Goal: Navigation & Orientation: Find specific page/section

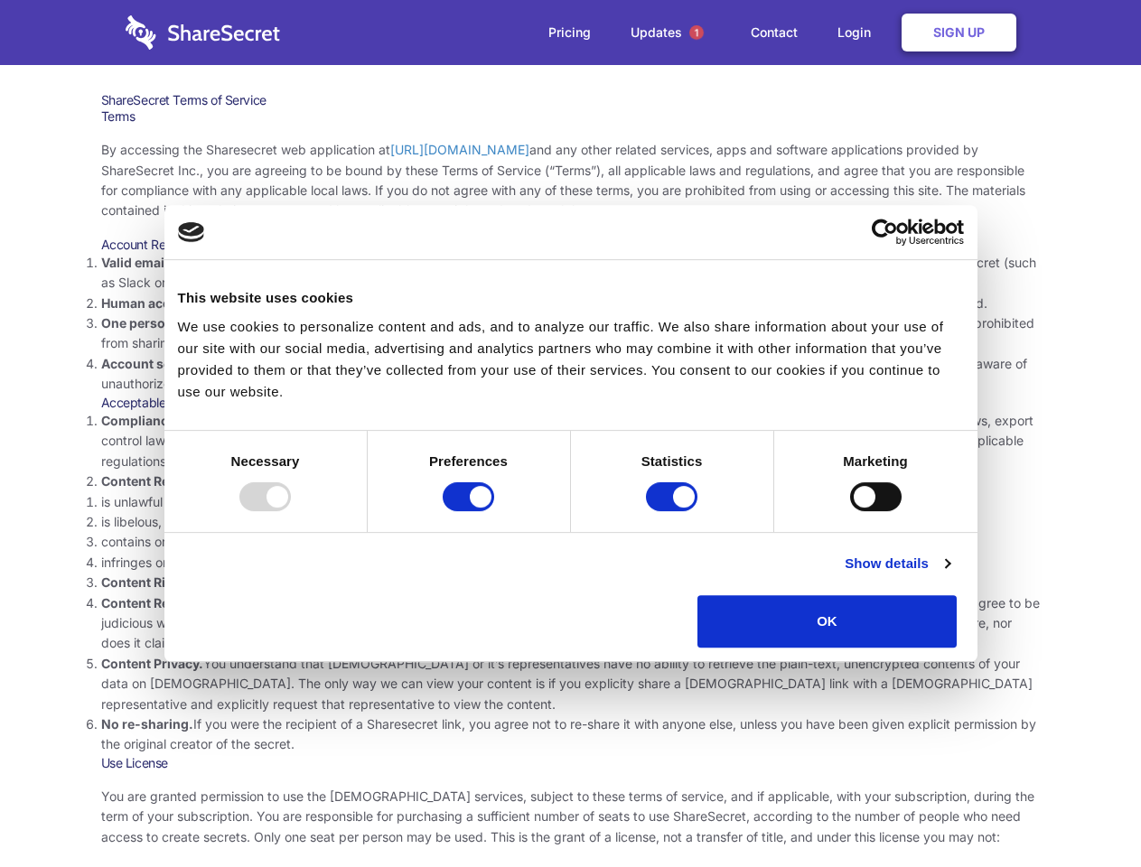
click at [570, 434] on li "Compliance with local laws and regulations. Your use of the Sharesecret must no…" at bounding box center [571, 441] width 940 height 61
click at [291, 511] on div at bounding box center [264, 496] width 51 height 29
click at [494, 511] on input "Preferences" at bounding box center [468, 496] width 51 height 29
checkbox input "false"
click at [674, 511] on input "Statistics" at bounding box center [671, 496] width 51 height 29
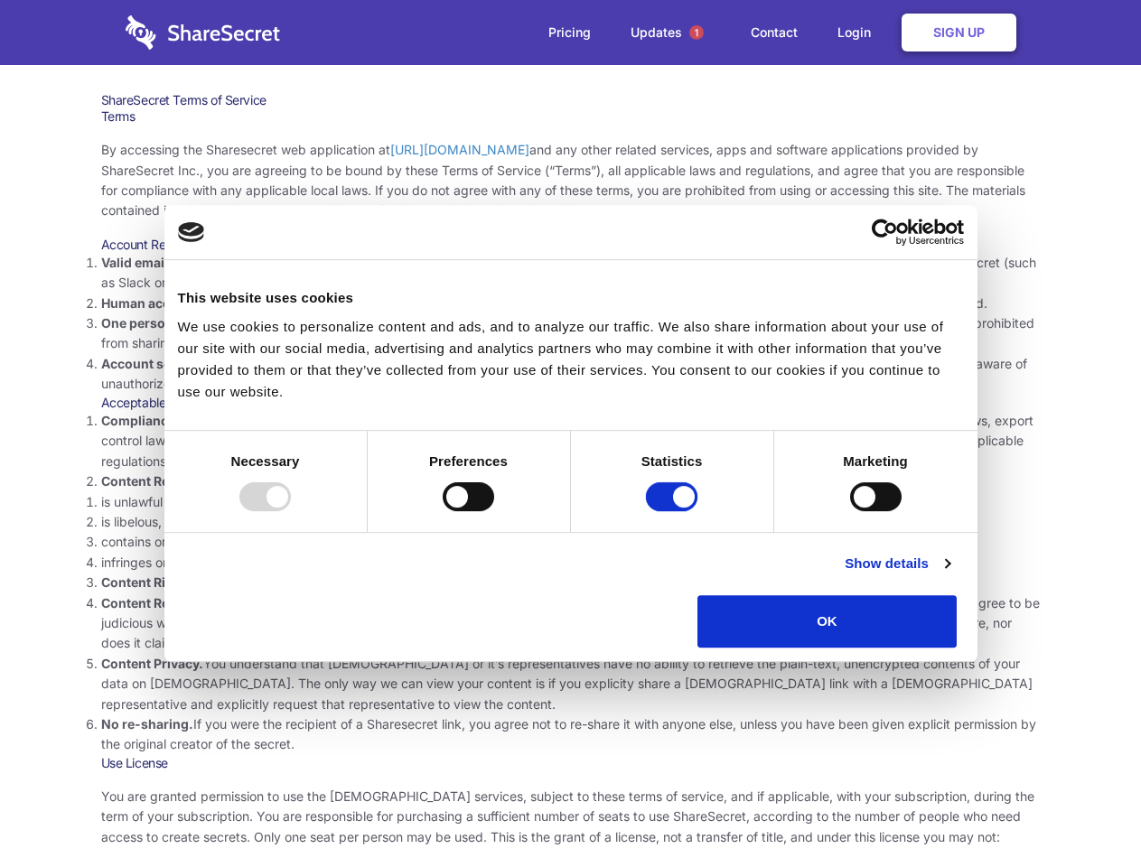
checkbox input "false"
click at [850, 511] on input "Marketing" at bounding box center [875, 496] width 51 height 29
checkbox input "true"
click at [950, 575] on link "Show details" at bounding box center [897, 564] width 105 height 22
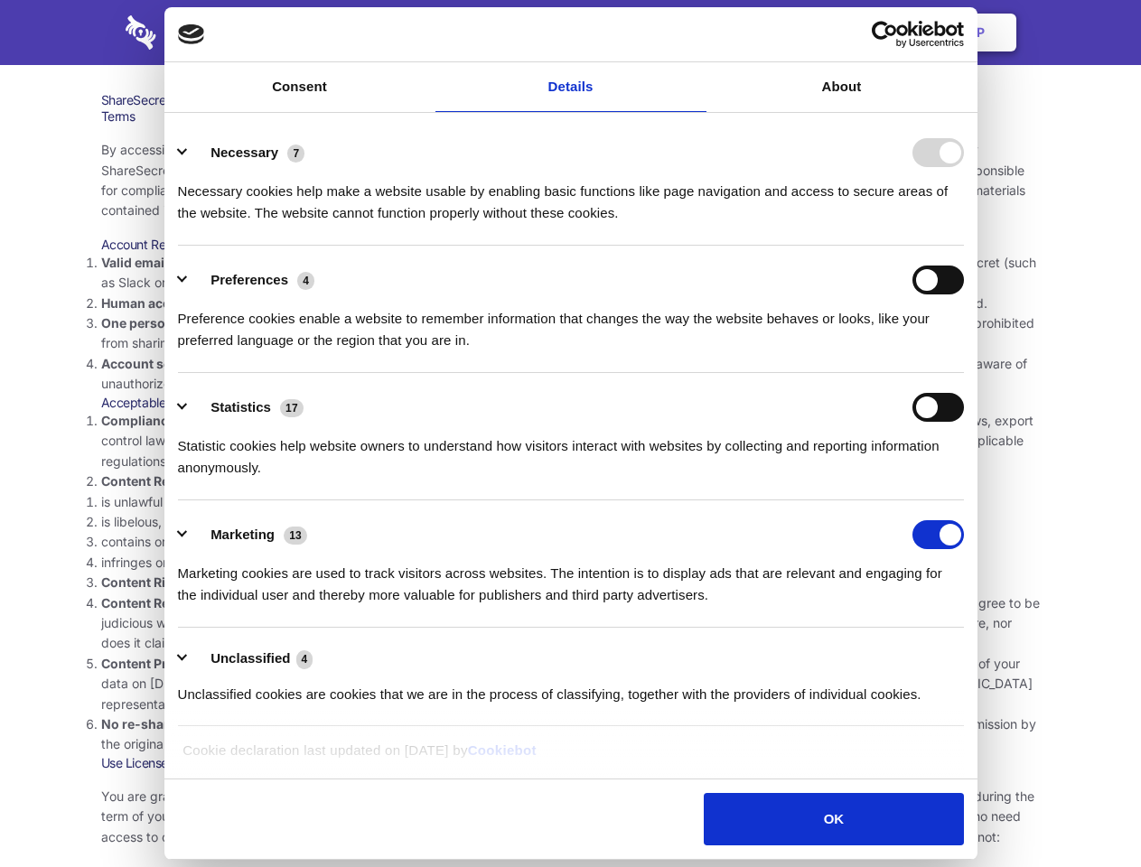
click at [964, 351] on div "Preference cookies enable a website to remember information that changes the wa…" at bounding box center [571, 323] width 786 height 57
click at [696, 33] on span "1" at bounding box center [696, 32] width 14 height 14
